Goal: Transaction & Acquisition: Obtain resource

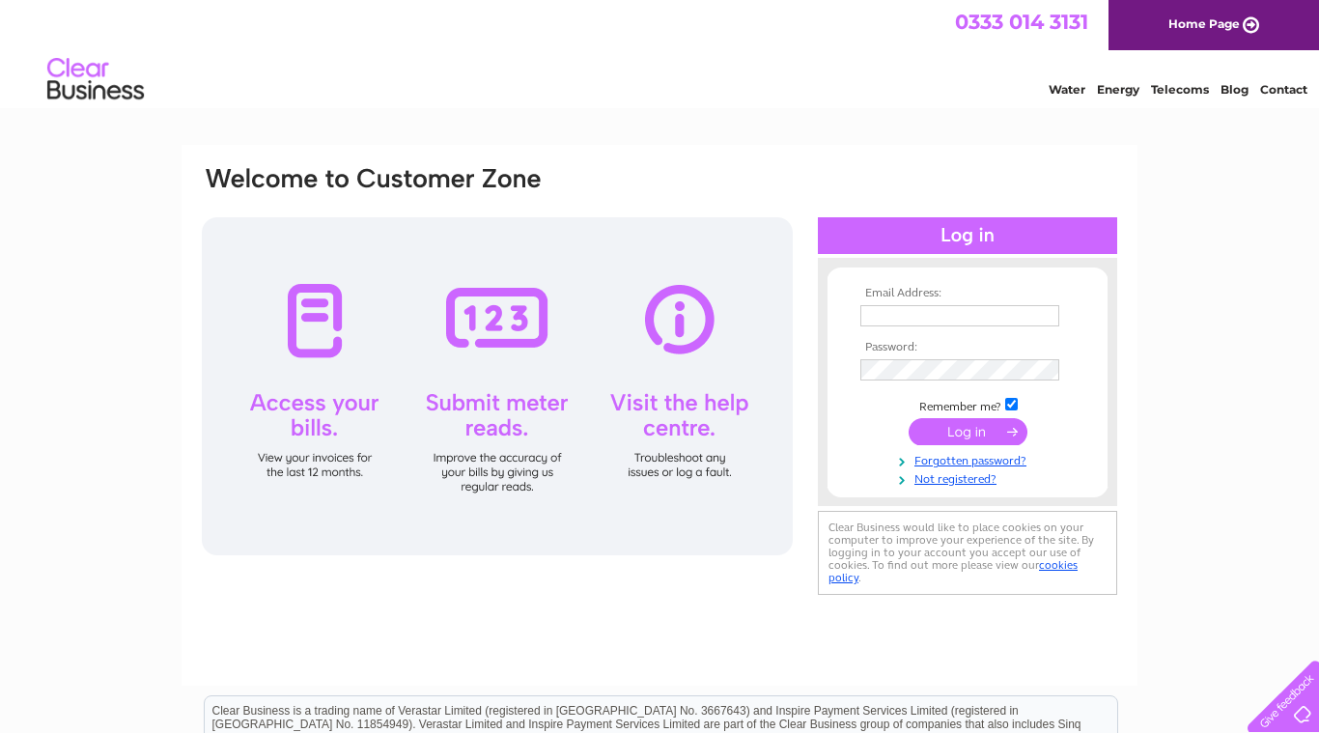
type input "accounts@hrinsure.co.uk"
click at [974, 432] on input "submit" at bounding box center [967, 431] width 119 height 27
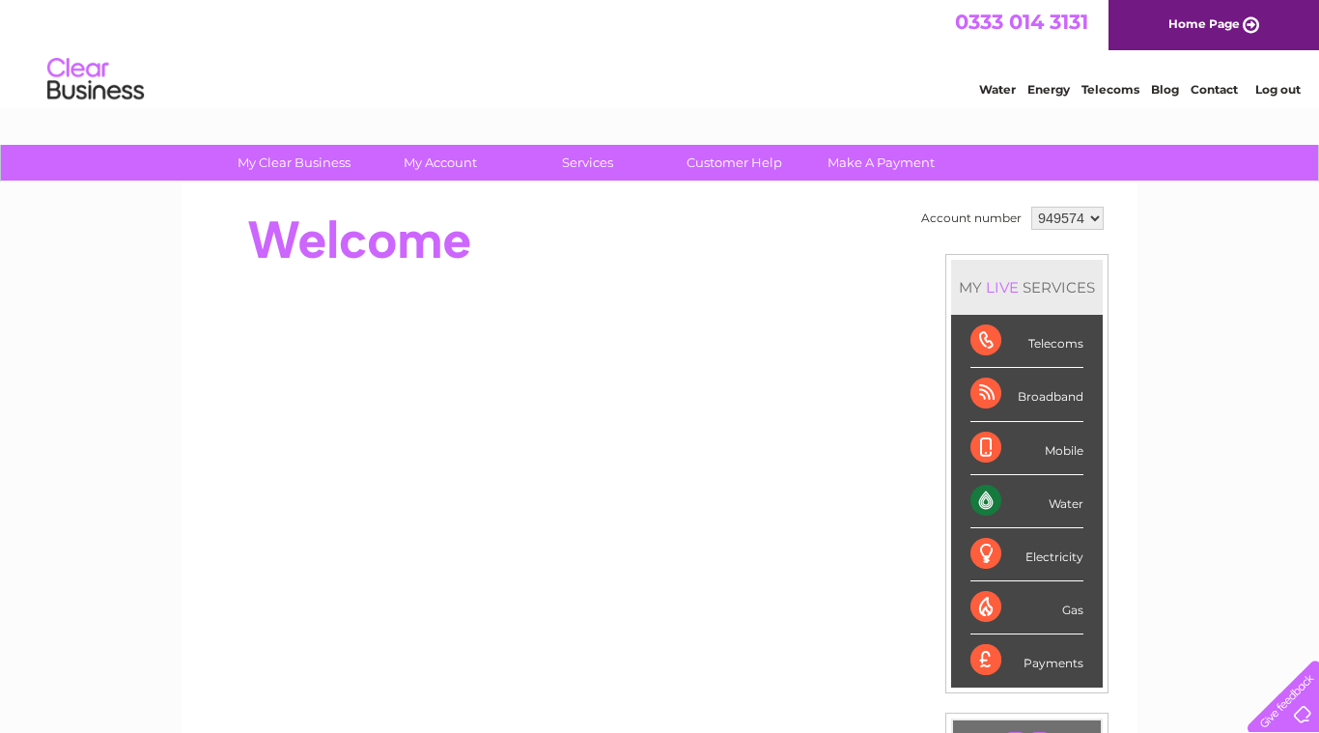
click at [1095, 219] on select "949574 949575" at bounding box center [1067, 218] width 72 height 23
click at [1031, 207] on select "949574 949575" at bounding box center [1067, 218] width 72 height 23
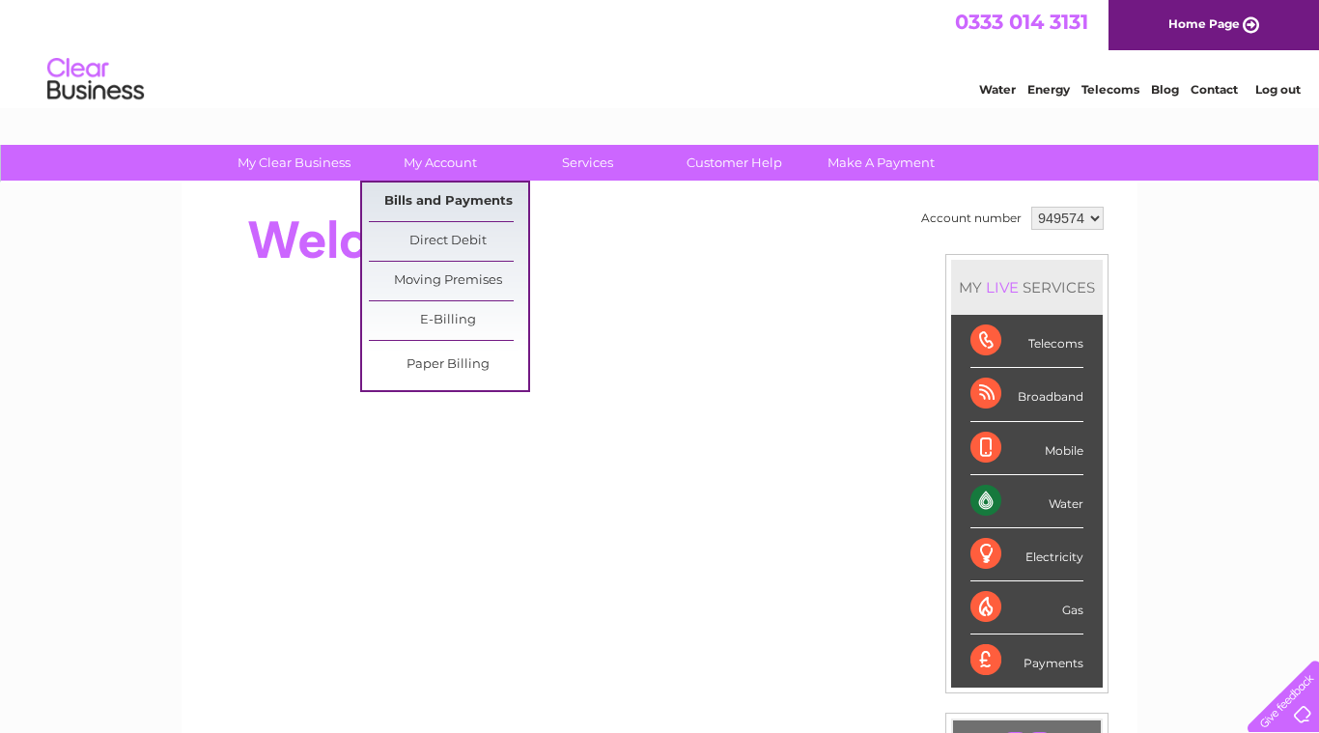
click at [438, 191] on link "Bills and Payments" at bounding box center [448, 201] width 159 height 39
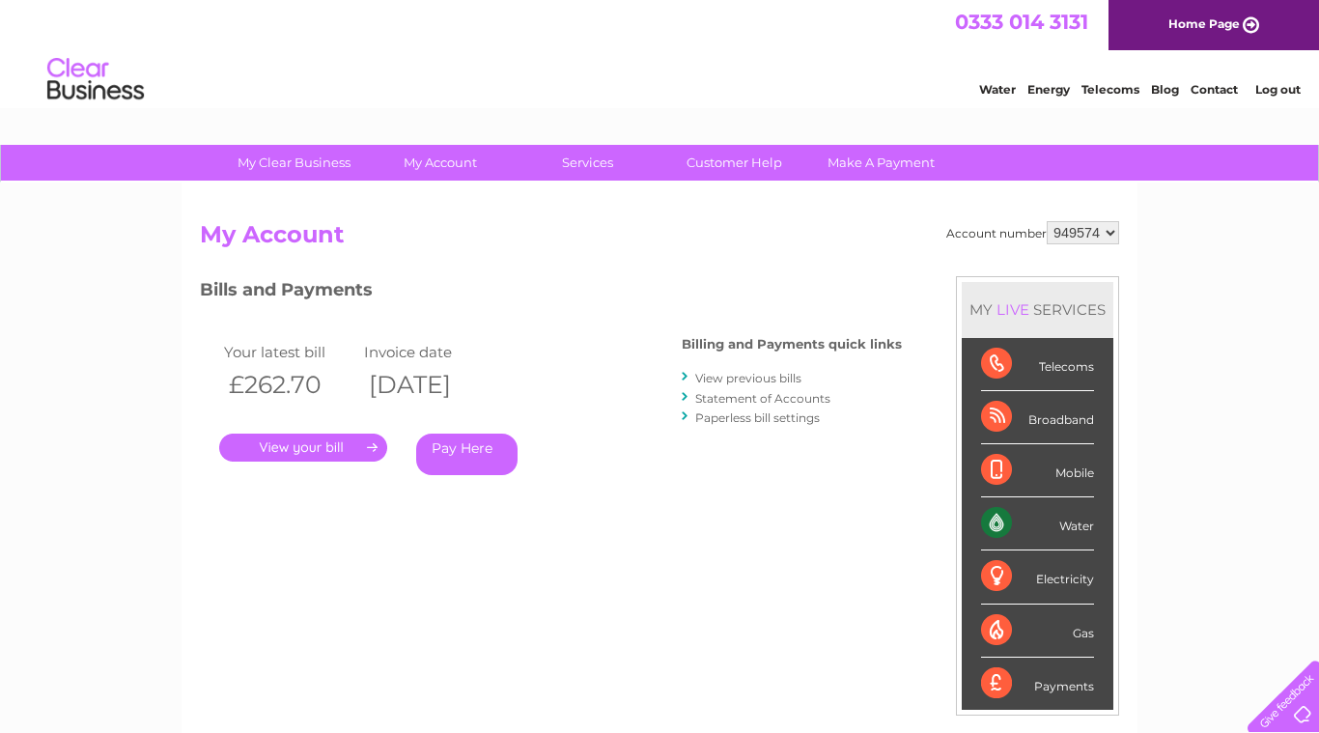
click at [355, 446] on link "." at bounding box center [303, 447] width 168 height 28
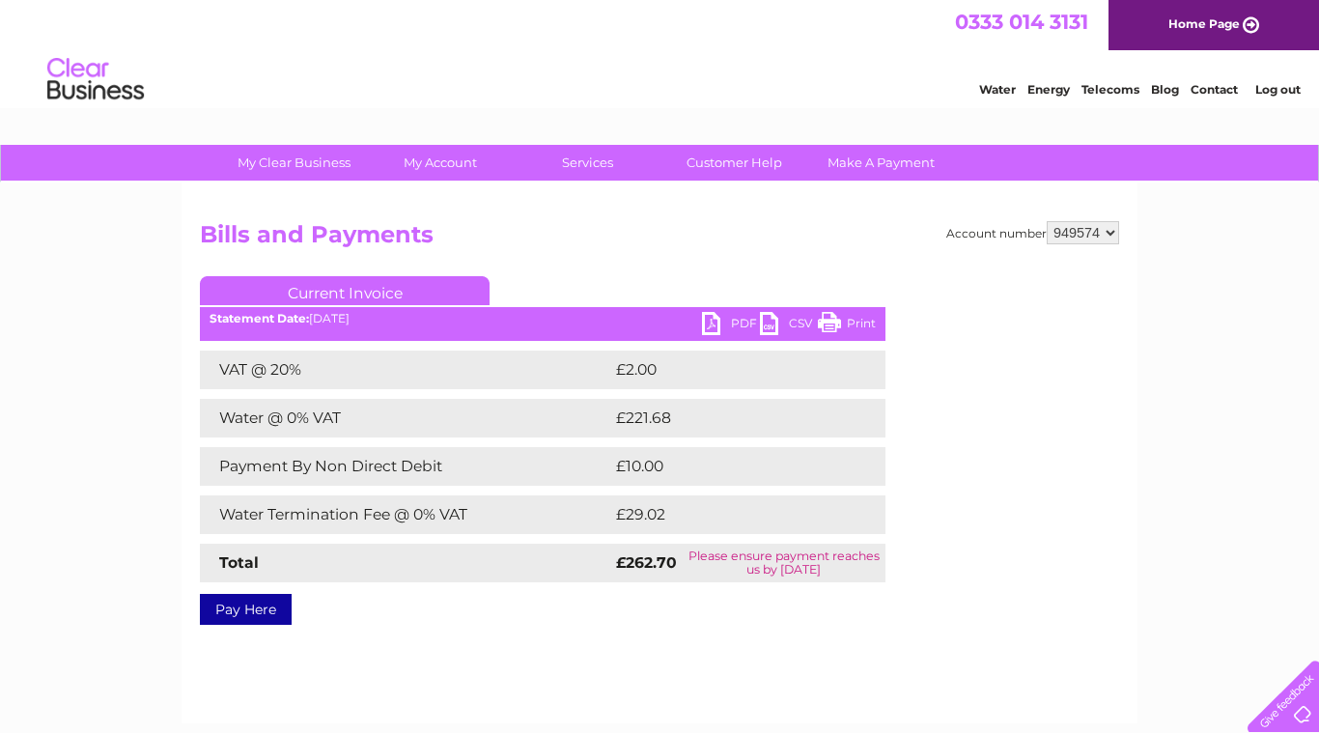
click at [740, 323] on link "PDF" at bounding box center [731, 326] width 58 height 28
click at [1122, 230] on div "Account number 949574 949575 Bills and Payments Current Invoice PDF CSV Print" at bounding box center [659, 452] width 956 height 541
click at [1109, 232] on select "949574 949575" at bounding box center [1082, 232] width 72 height 23
select select "949575"
click at [1046, 221] on select "949574 949575" at bounding box center [1082, 232] width 72 height 23
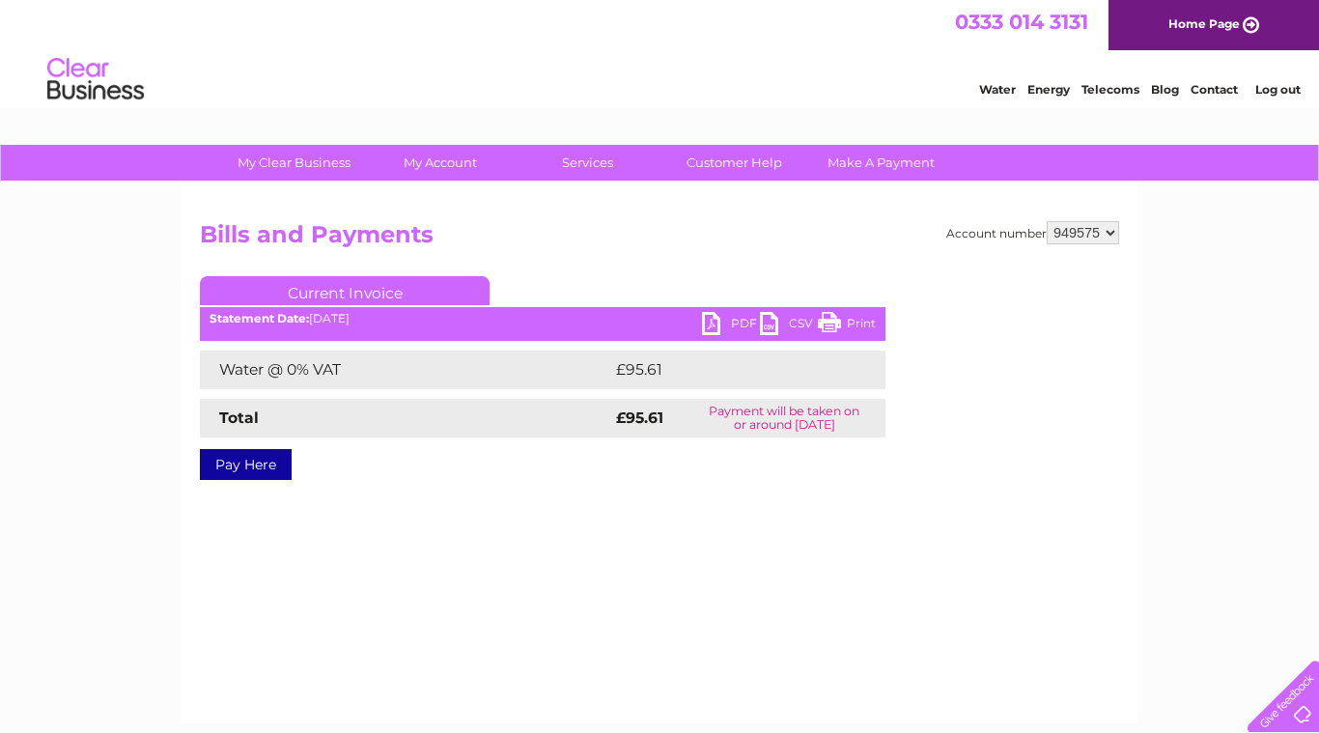
click at [735, 322] on link "PDF" at bounding box center [731, 326] width 58 height 28
click at [1294, 82] on link "Log out" at bounding box center [1277, 89] width 45 height 14
